Goal: Task Accomplishment & Management: Complete application form

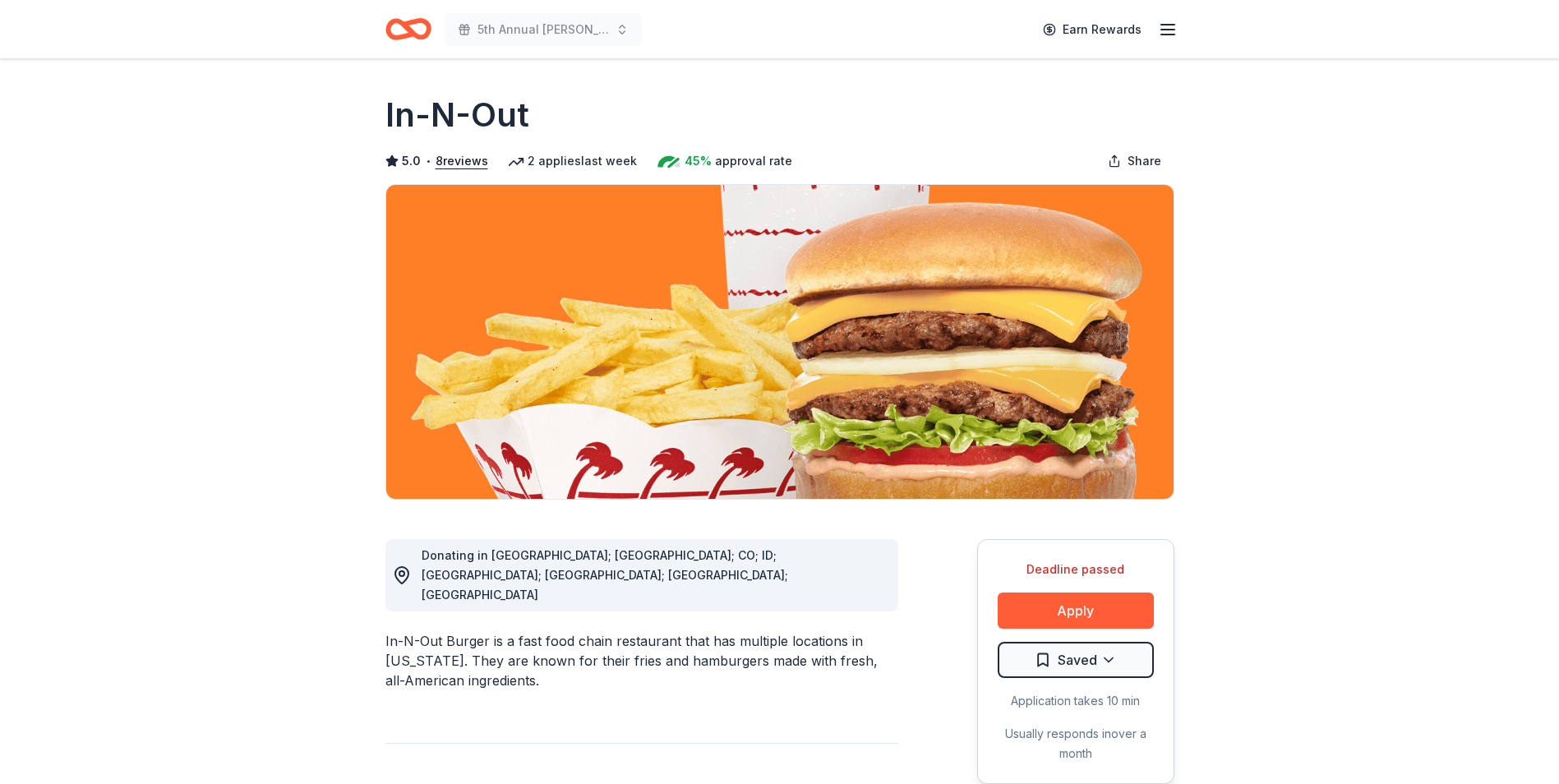
click at [1094, 609] on button "Apply" at bounding box center [1076, 610] width 156 height 37
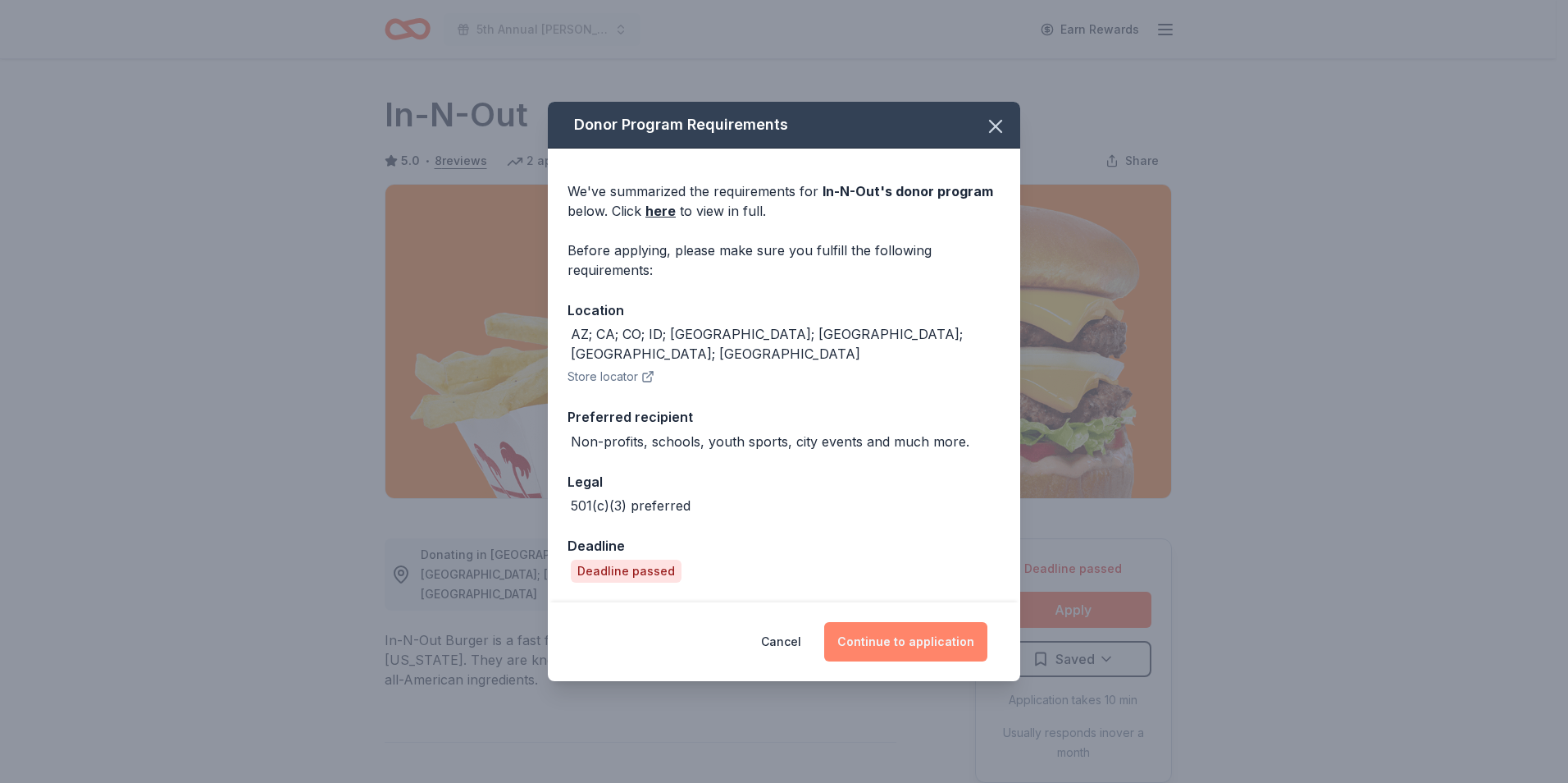
click at [884, 627] on button "Continue to application" at bounding box center [906, 642] width 164 height 39
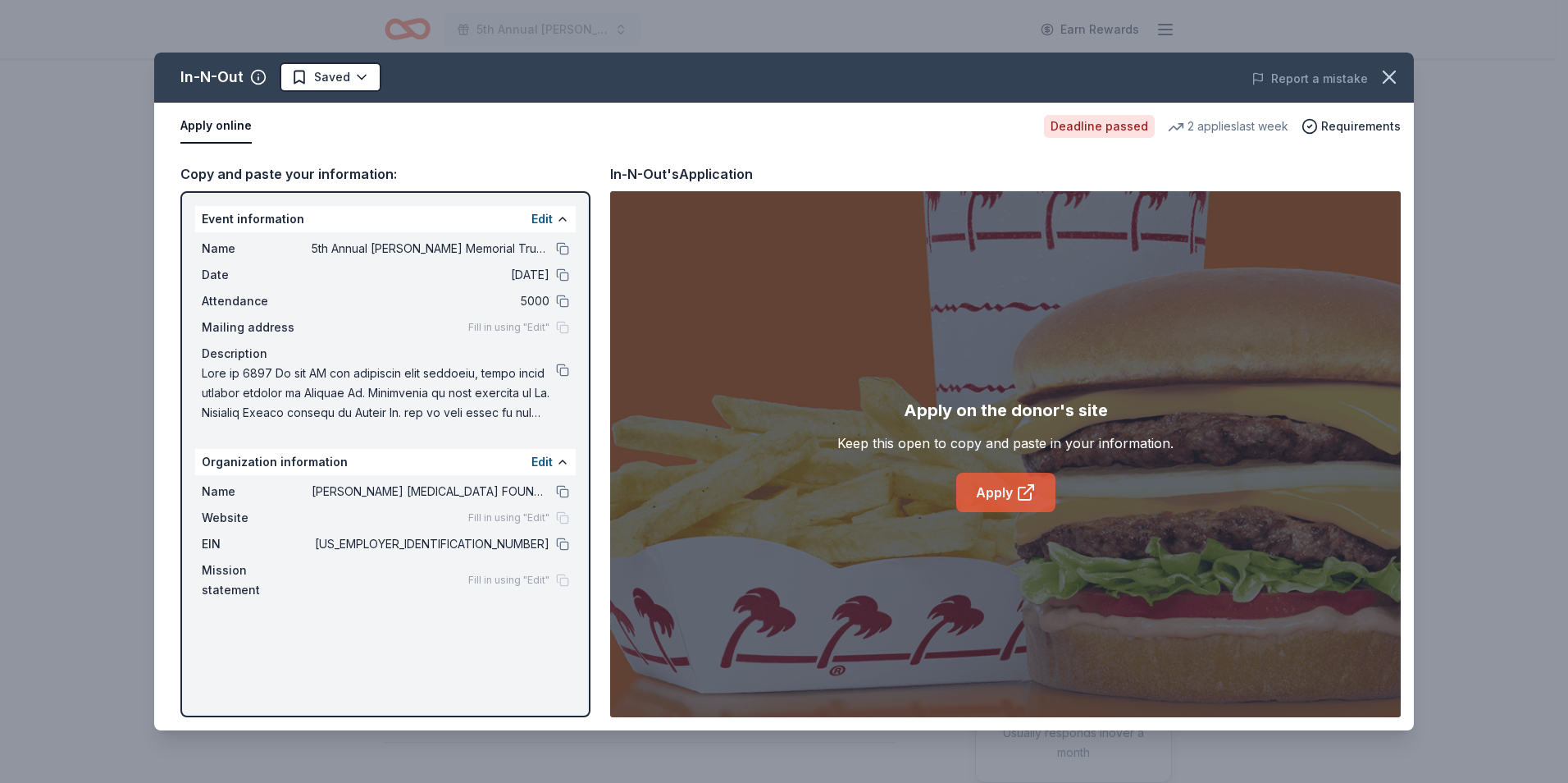
click at [1019, 488] on icon at bounding box center [1026, 492] width 20 height 20
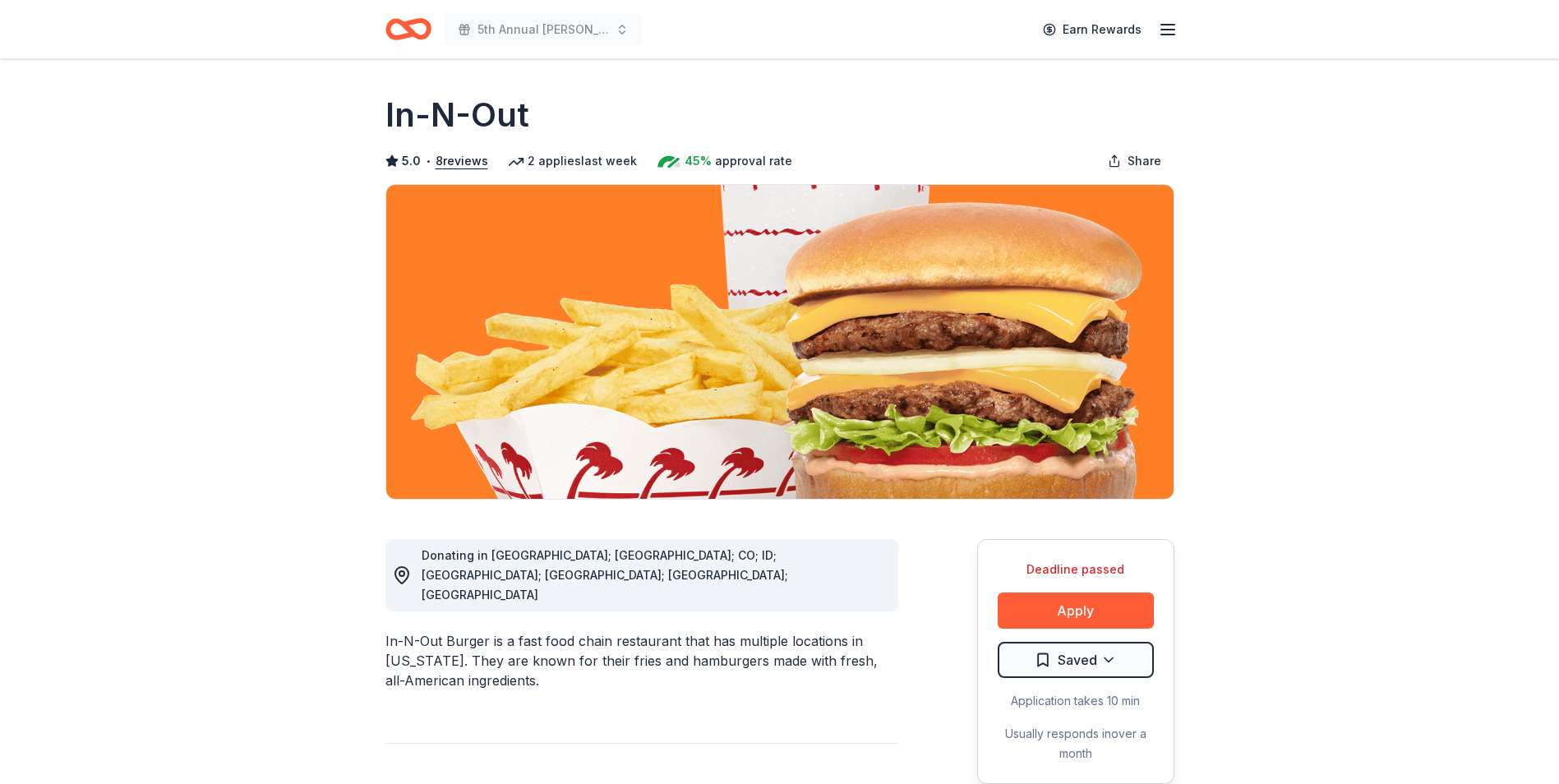
click at [399, 27] on icon "Home" at bounding box center [408, 29] width 46 height 39
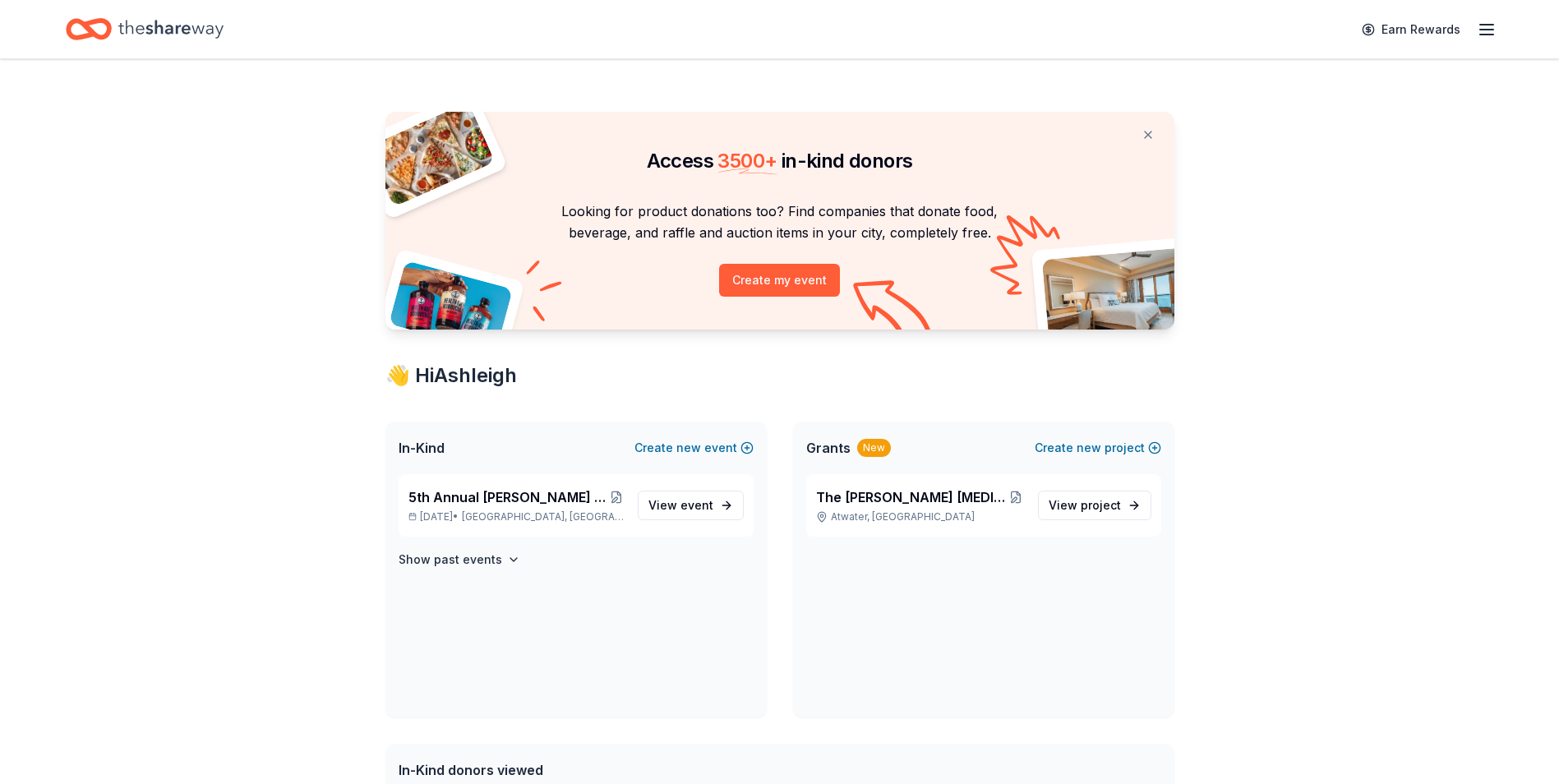
click at [154, 31] on icon "Home" at bounding box center [171, 29] width 106 height 34
click at [887, 504] on span "The [PERSON_NAME] [MEDICAL_DATA] Foundation inc" at bounding box center [911, 497] width 191 height 20
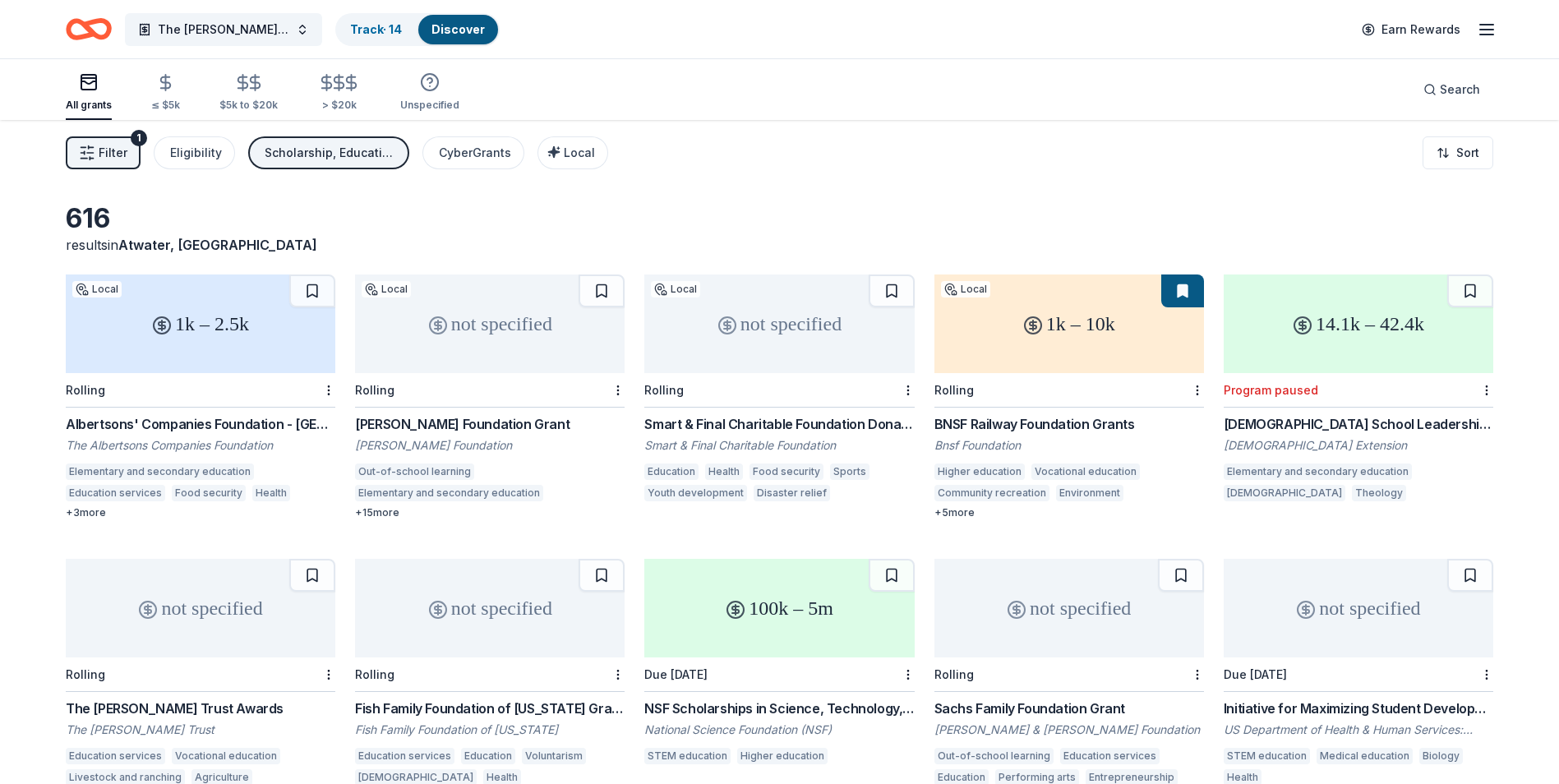
click at [465, 31] on link "Discover" at bounding box center [458, 29] width 53 height 14
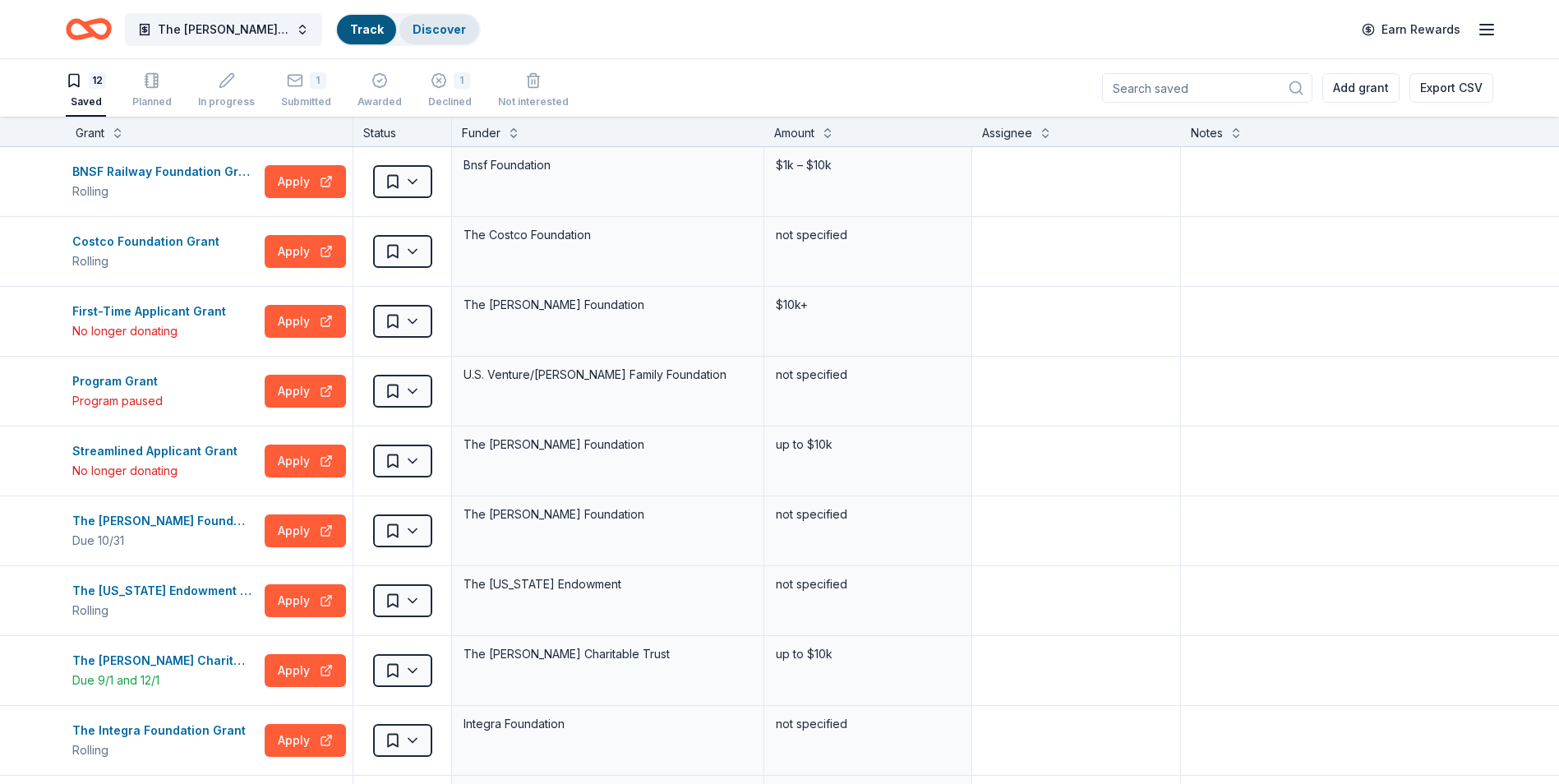
scroll to position [1, 0]
click at [184, 32] on span "The [PERSON_NAME] [MEDICAL_DATA] Foundation inc" at bounding box center [223, 30] width 131 height 20
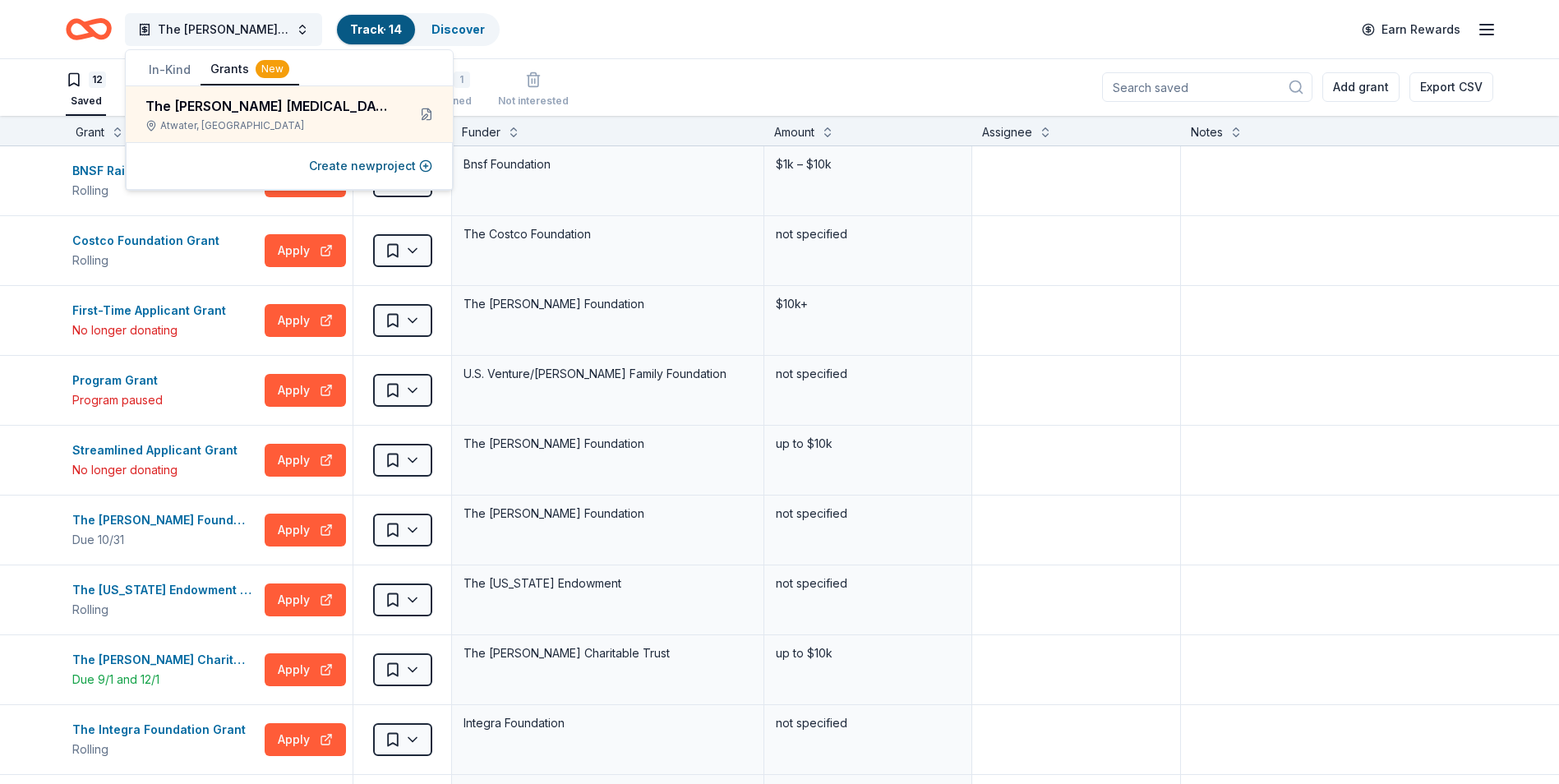
click at [159, 69] on button "In-Kind" at bounding box center [170, 70] width 61 height 30
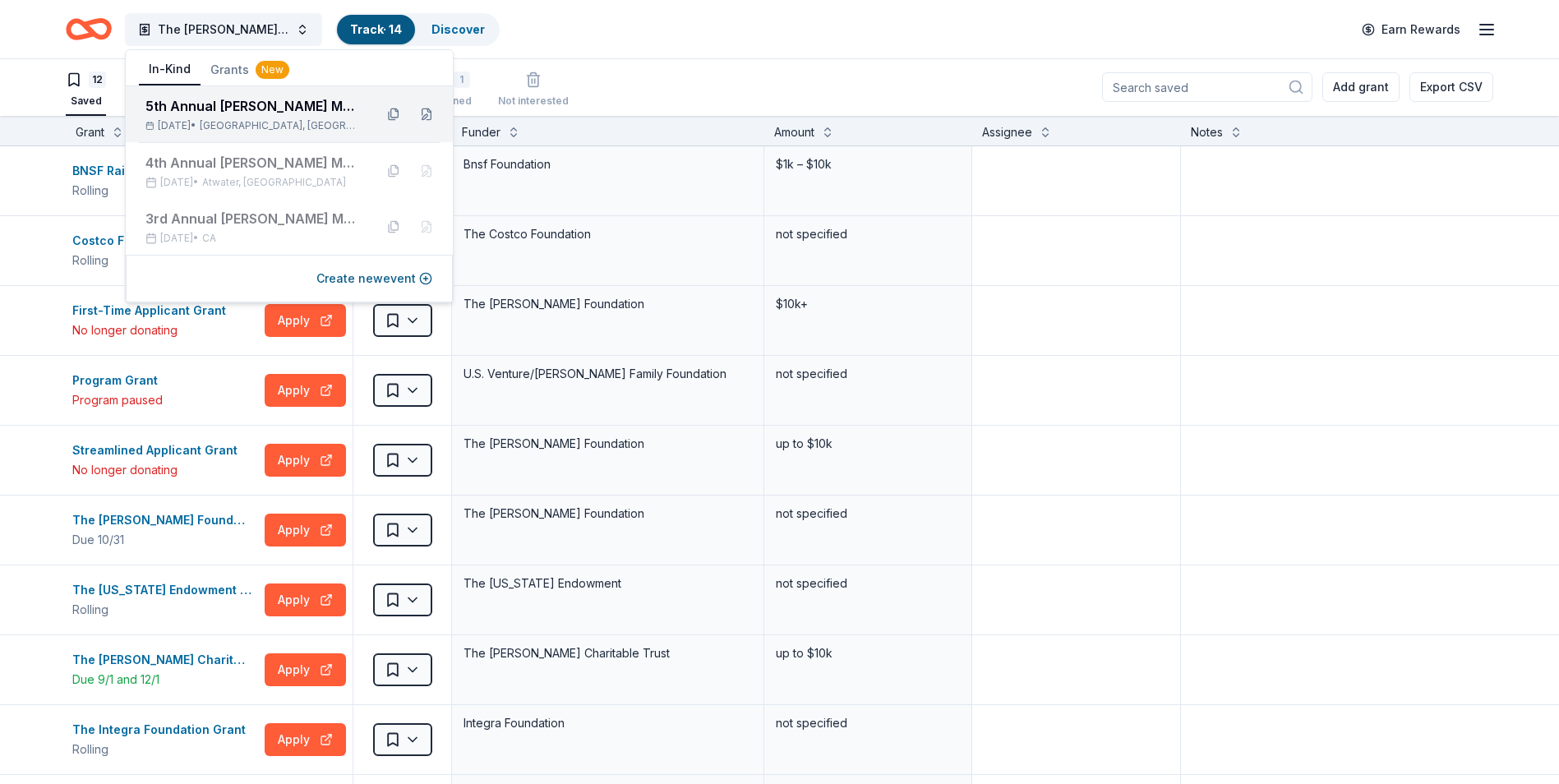
click at [180, 110] on div "5th Annual [PERSON_NAME] Memorial Truck Show & Tractor Pulls" at bounding box center [253, 106] width 215 height 20
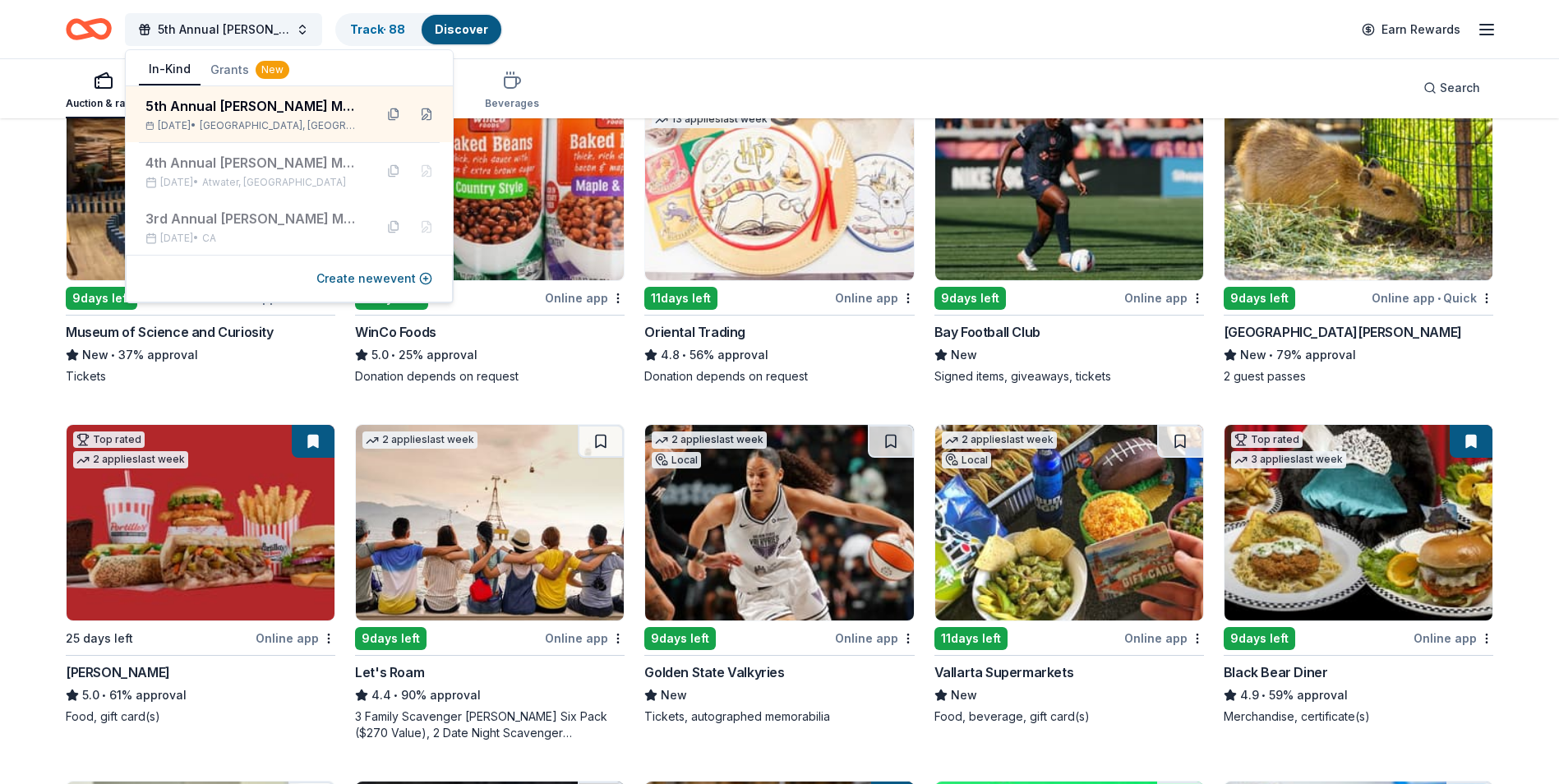
scroll to position [82, 0]
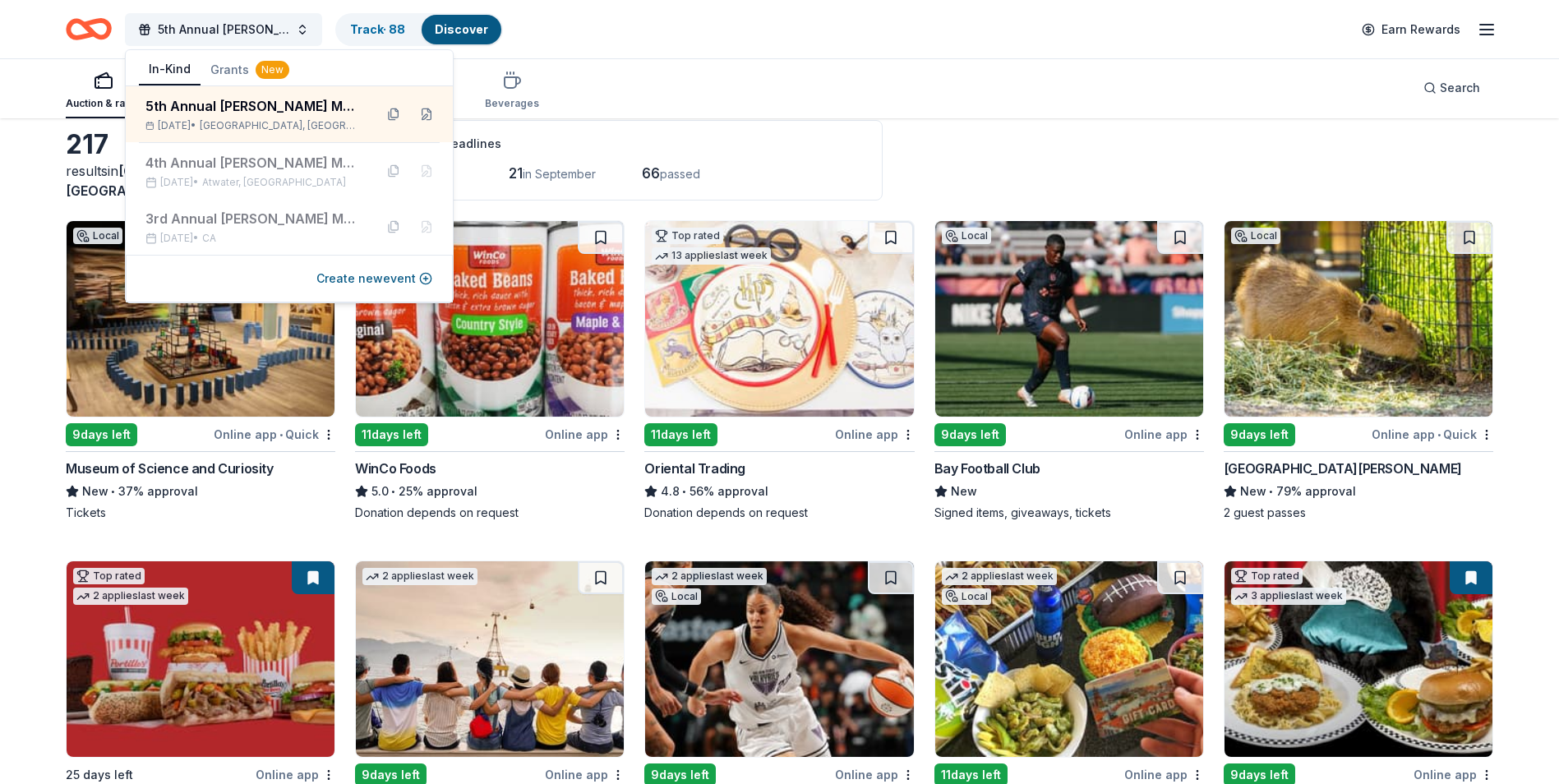
click at [653, 41] on div "5th Annual [PERSON_NAME] Memorial Truck Show & Tractor Pulls Track · 88 Discove…" at bounding box center [780, 29] width 1428 height 39
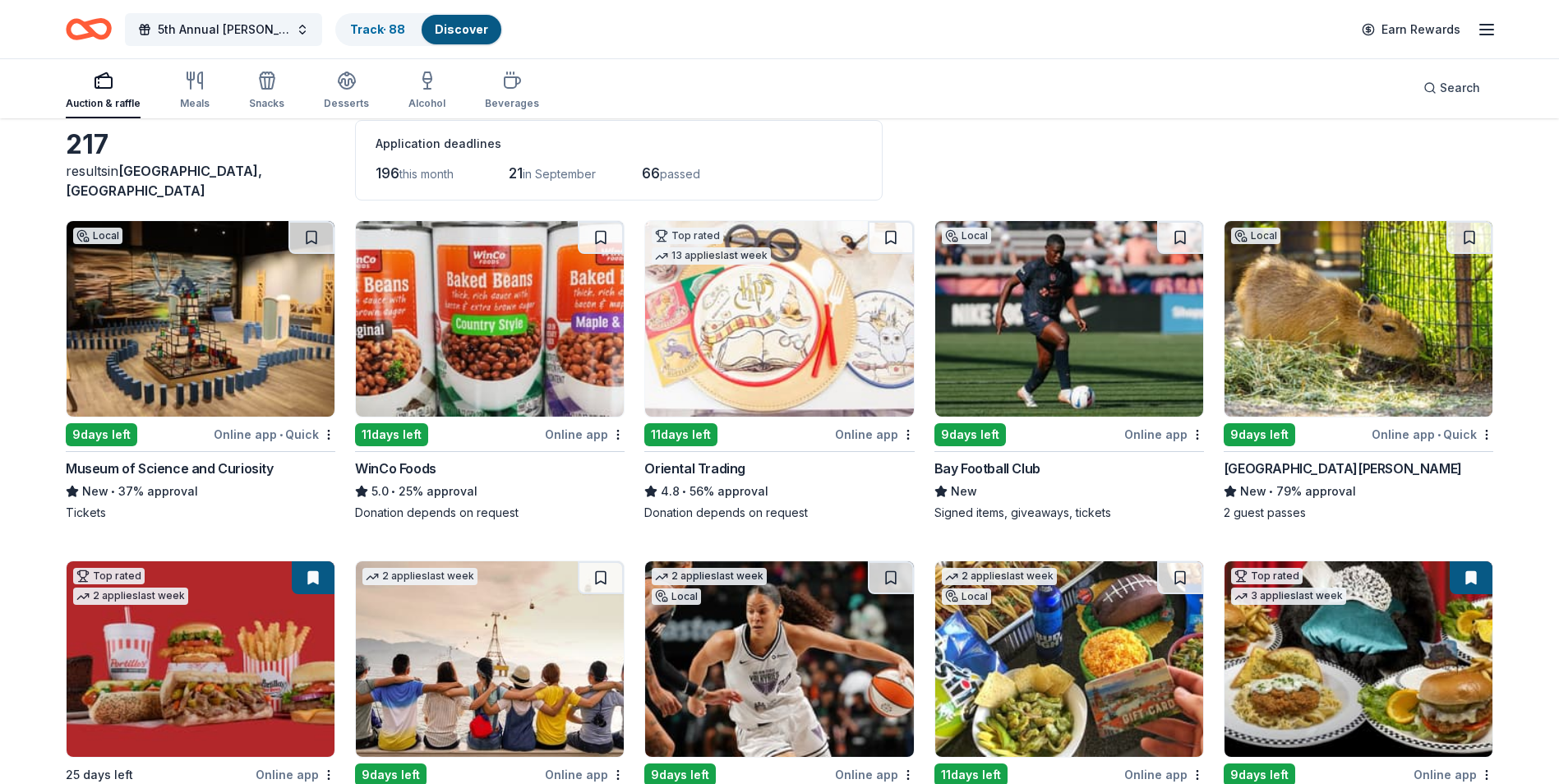
click at [144, 467] on div "Museum of Science and Curiosity" at bounding box center [170, 468] width 208 height 20
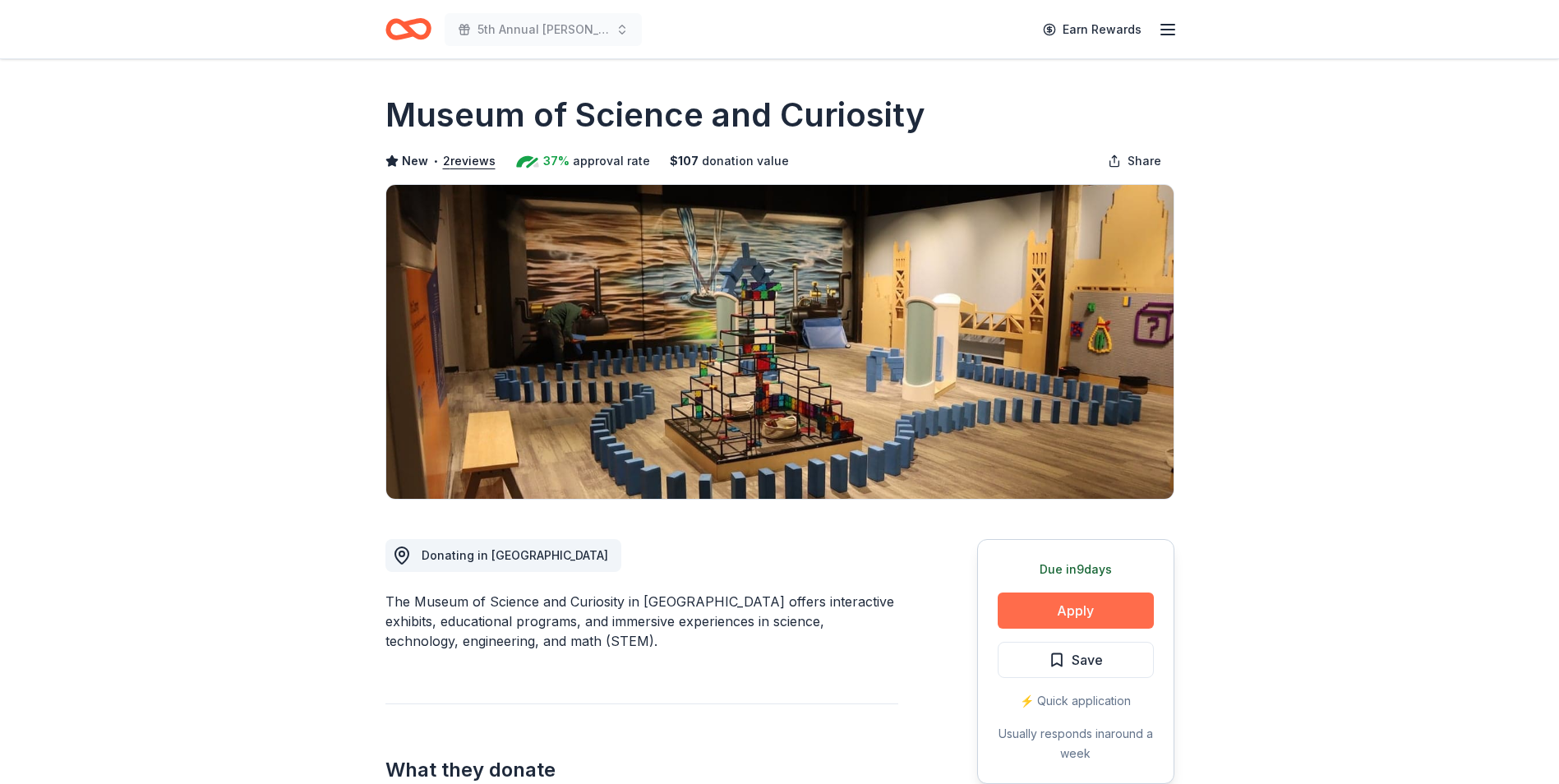
click at [1097, 614] on button "Apply" at bounding box center [1076, 610] width 156 height 37
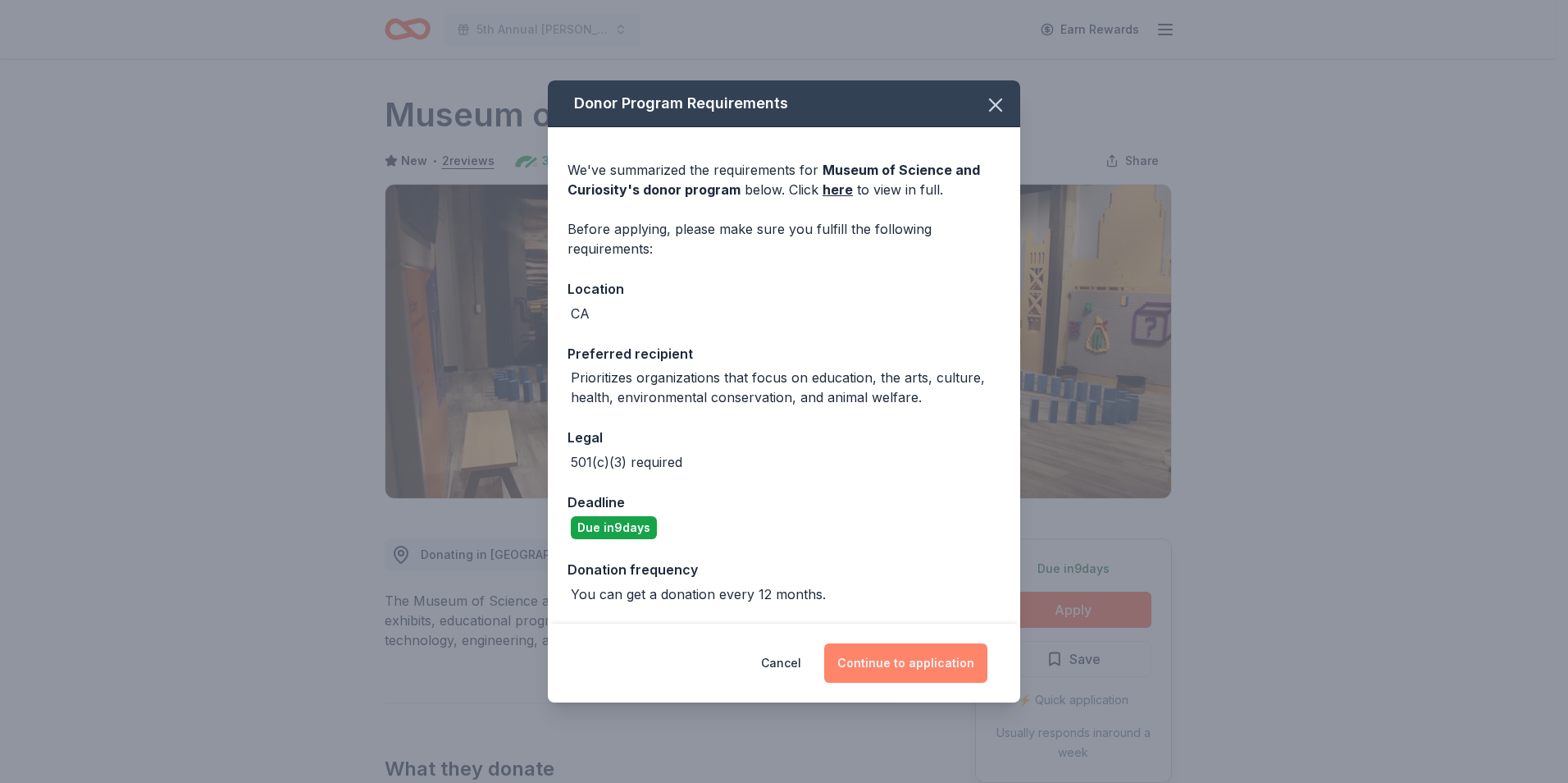
click at [935, 661] on button "Continue to application" at bounding box center [906, 663] width 164 height 39
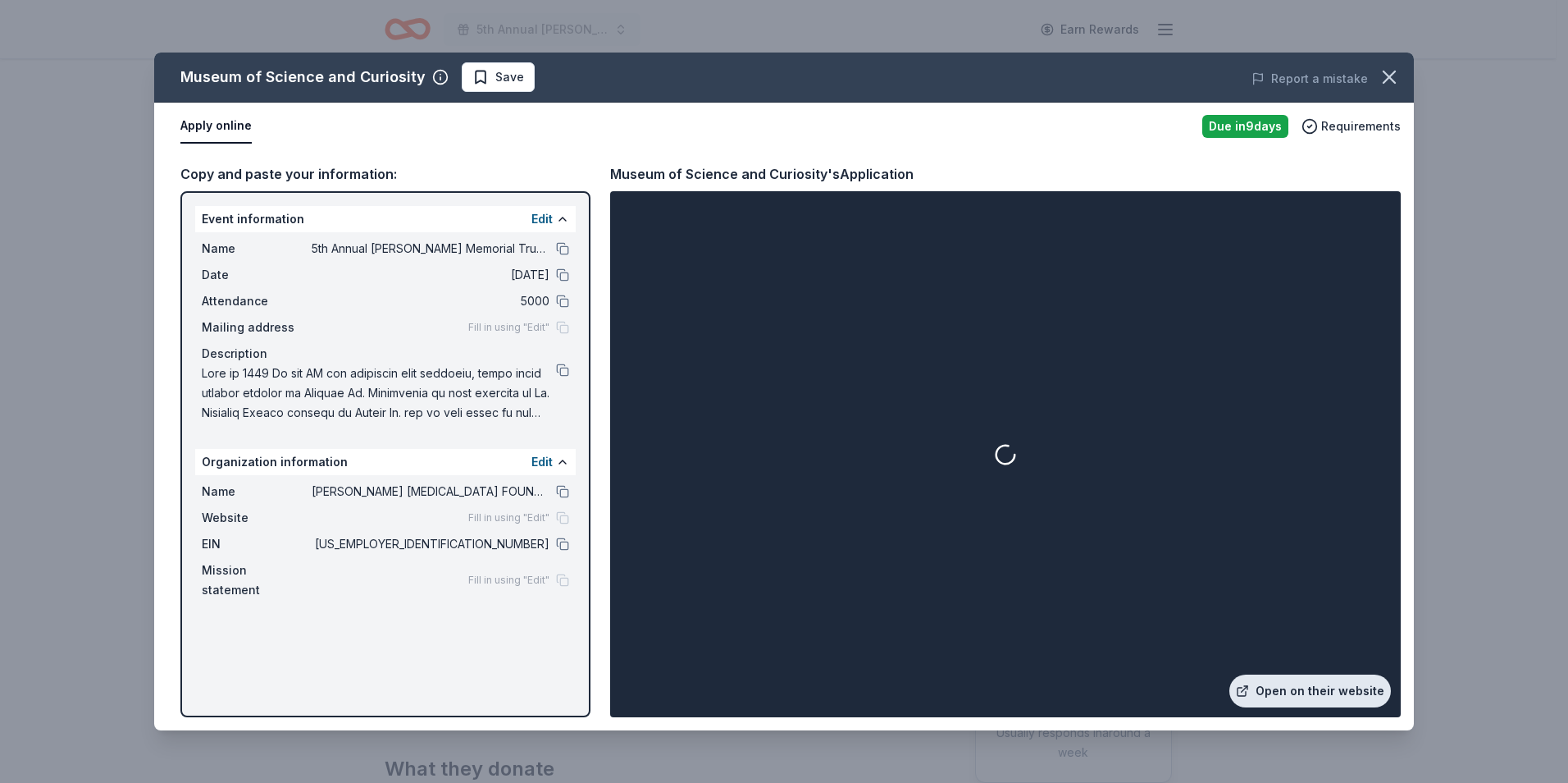
click at [1322, 691] on link "Open on their website" at bounding box center [1310, 690] width 162 height 33
